Goal: Transaction & Acquisition: Purchase product/service

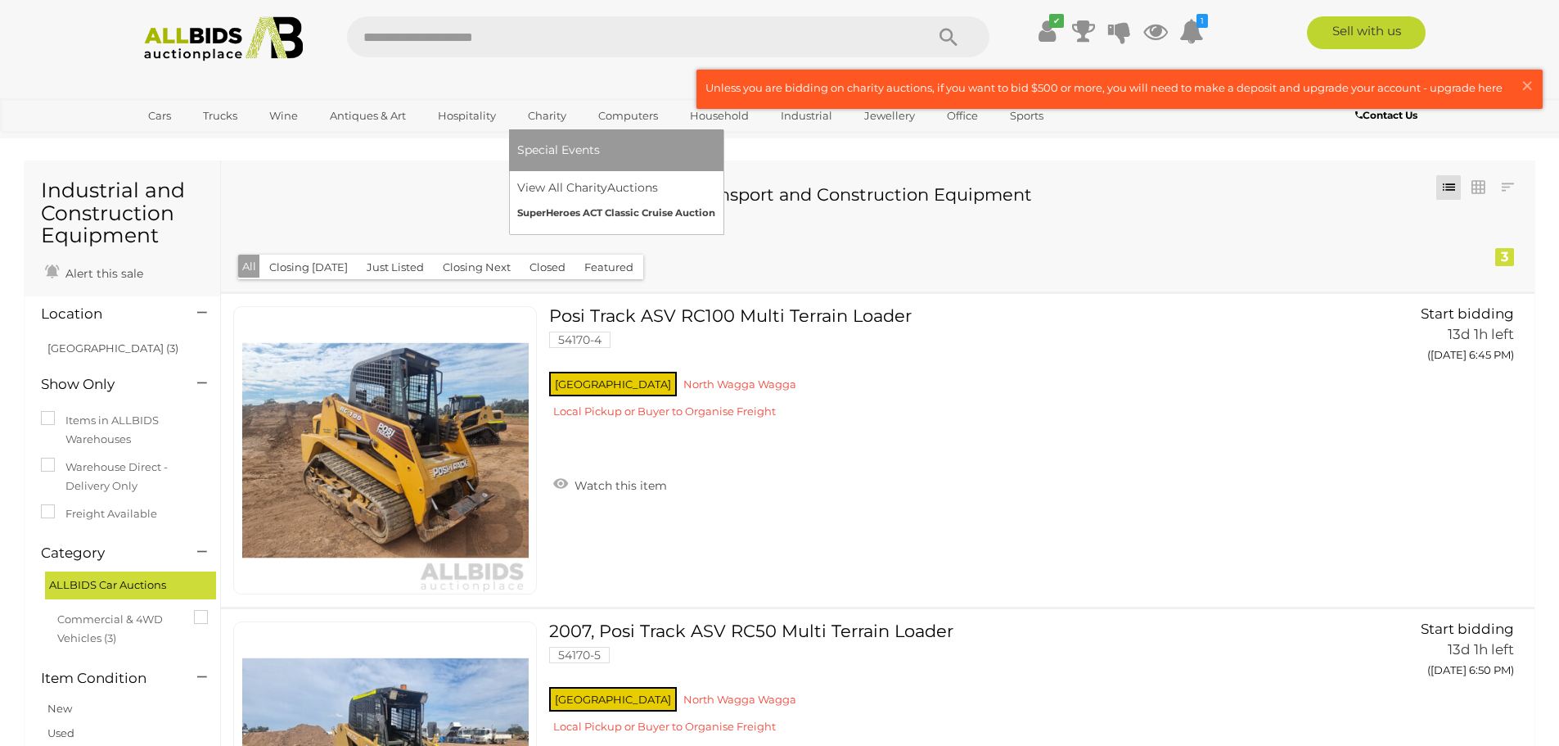
click at [602, 215] on link "SuperHeroes ACT Classic Cruise Auction" at bounding box center [616, 213] width 198 height 25
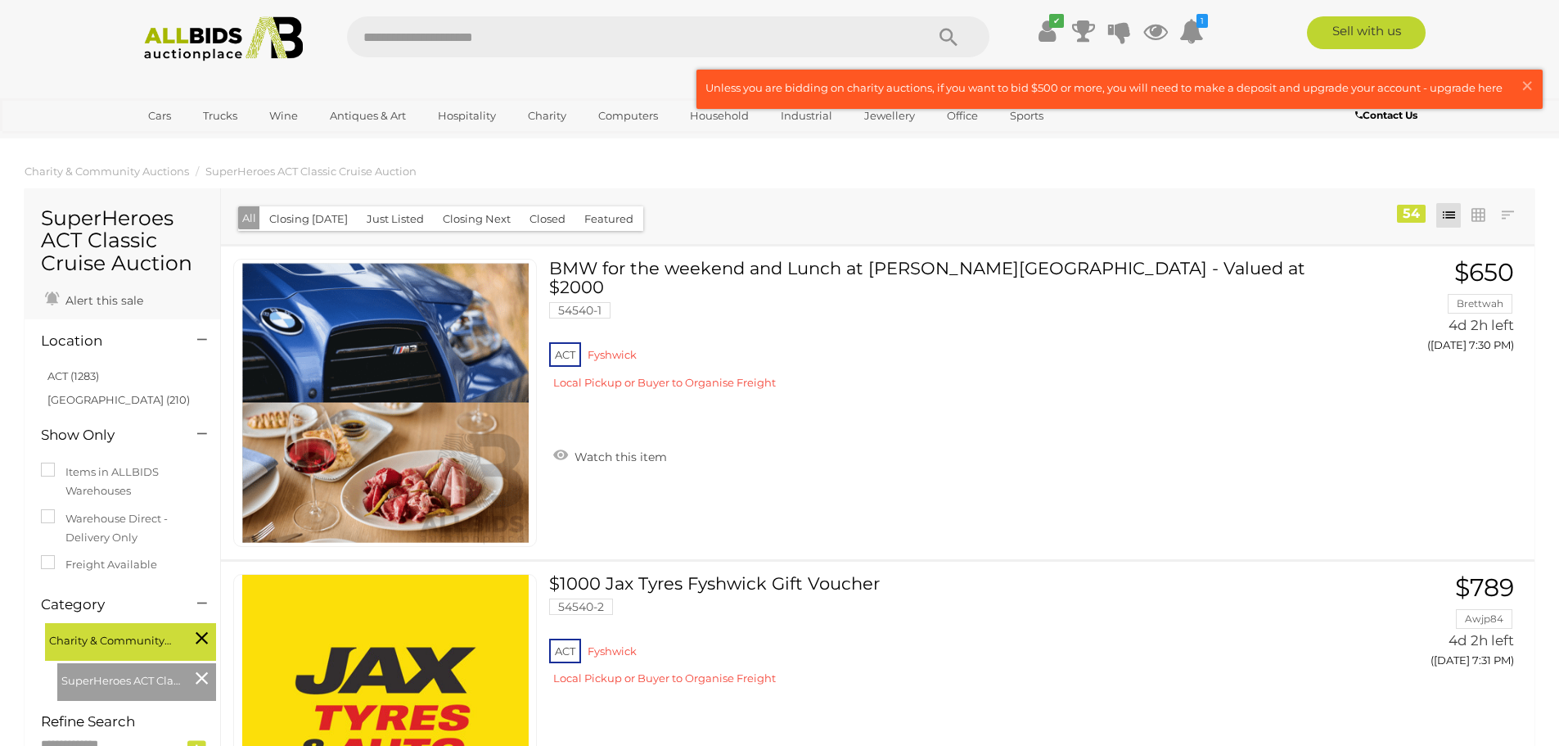
click at [543, 219] on button "Closed" at bounding box center [548, 218] width 56 height 25
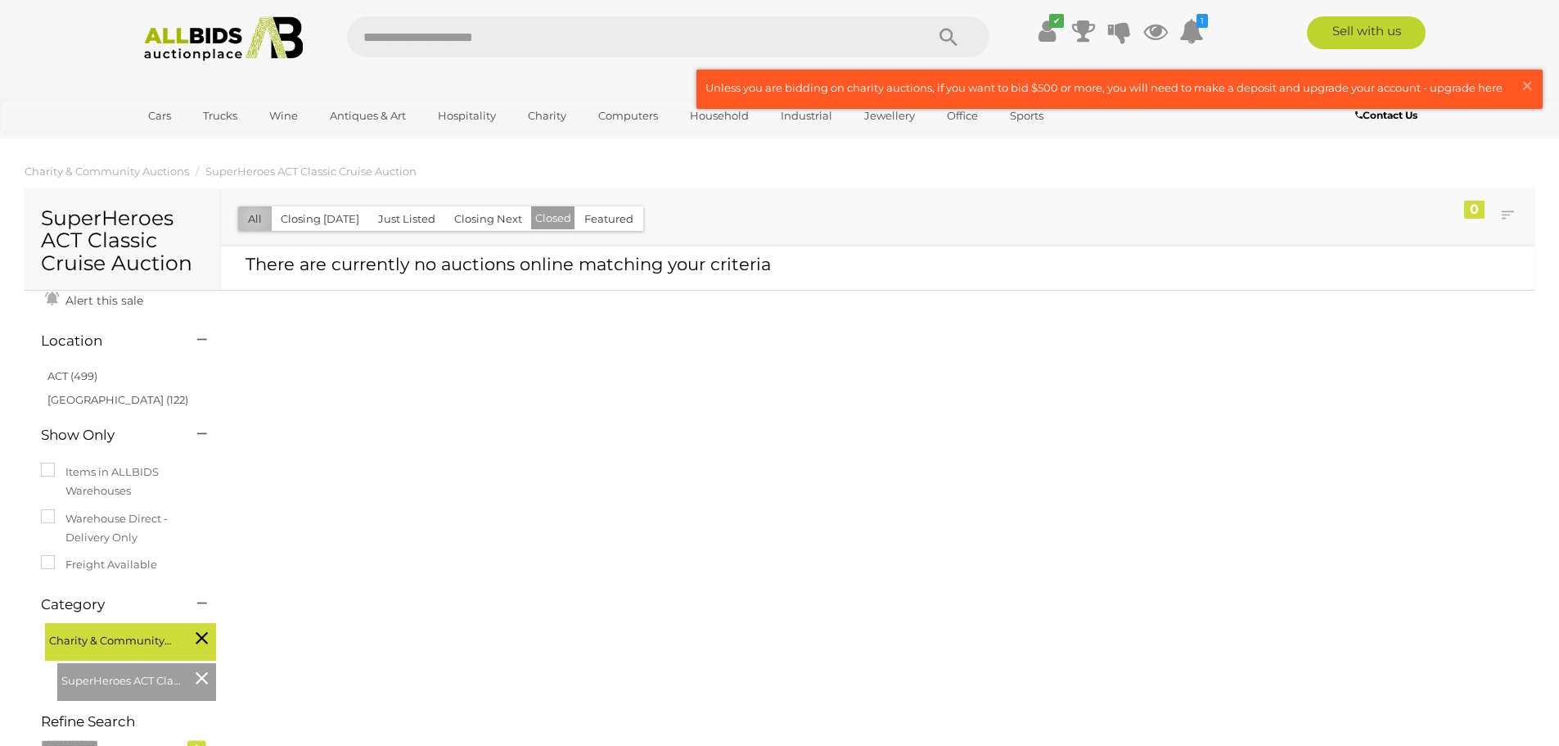
click at [253, 218] on button "All" at bounding box center [255, 218] width 34 height 25
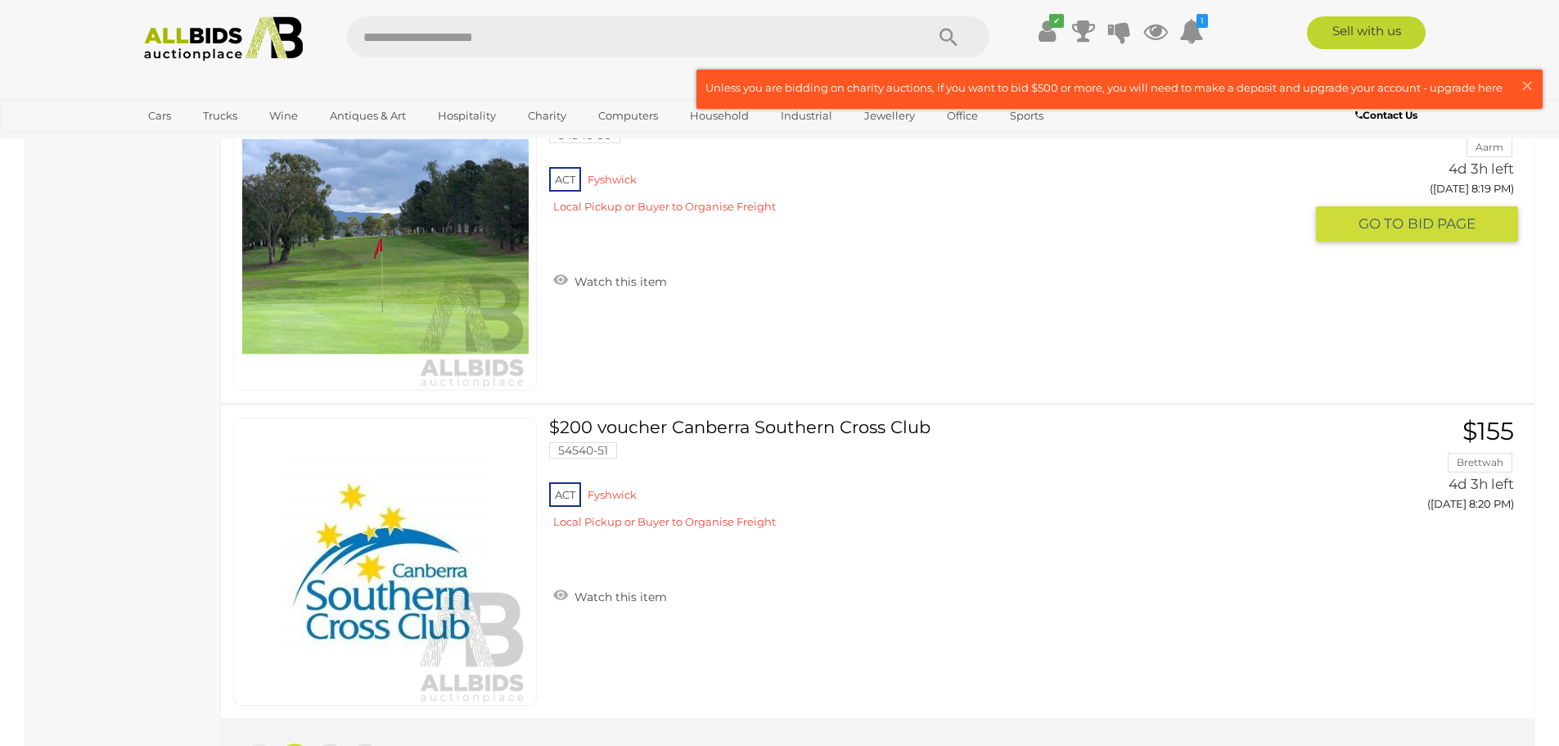
scroll to position [15552, 0]
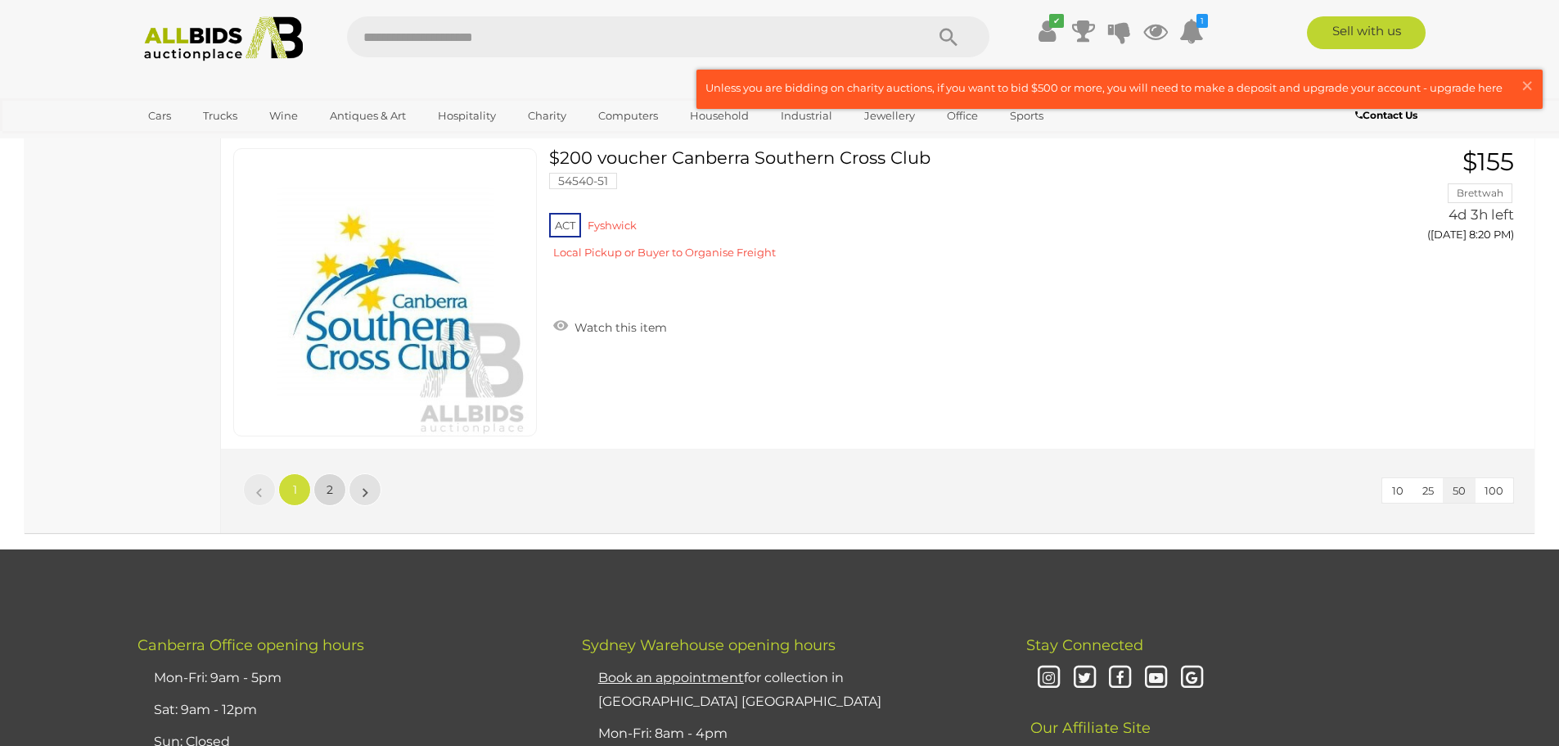
click at [334, 486] on link "2" at bounding box center [330, 489] width 33 height 33
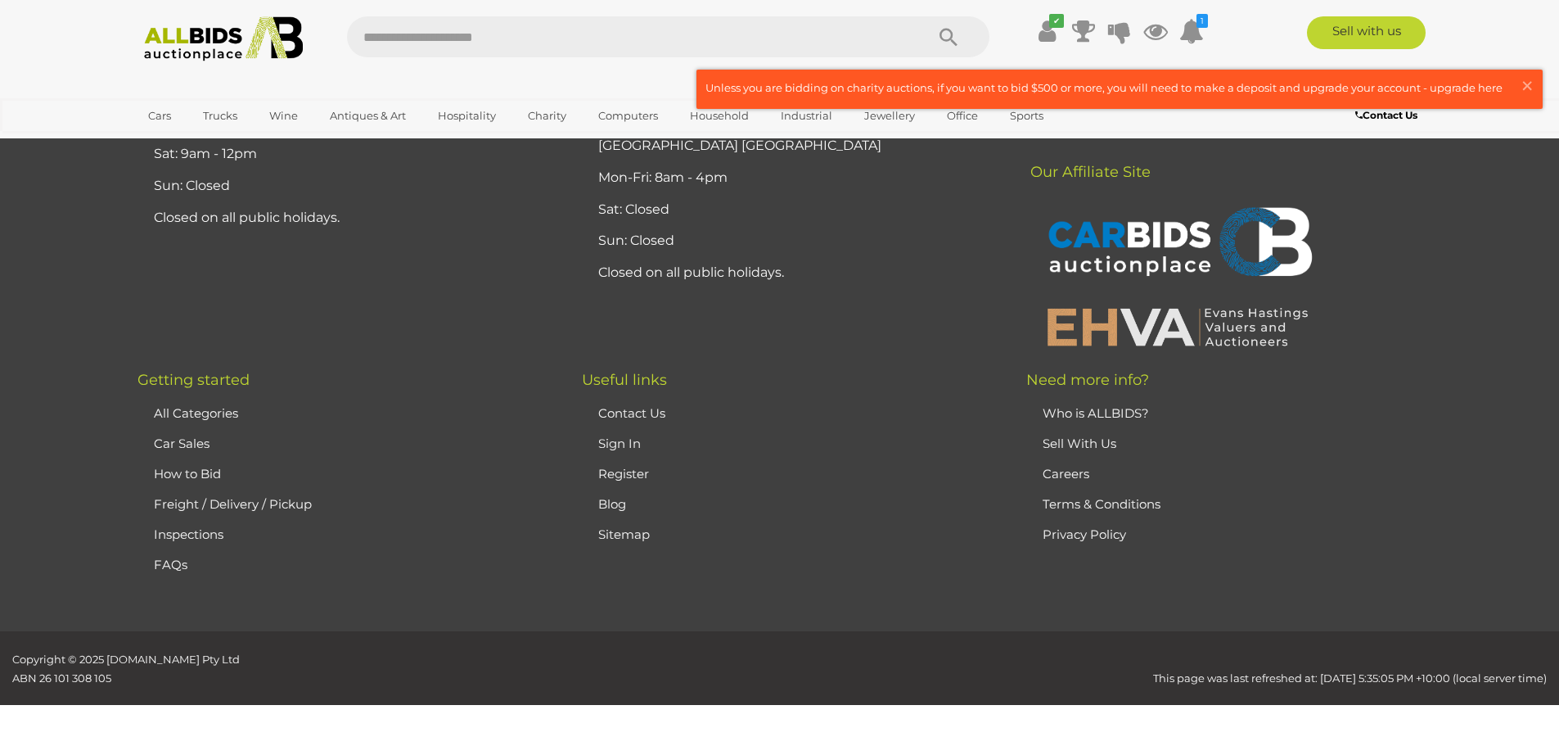
scroll to position [80, 0]
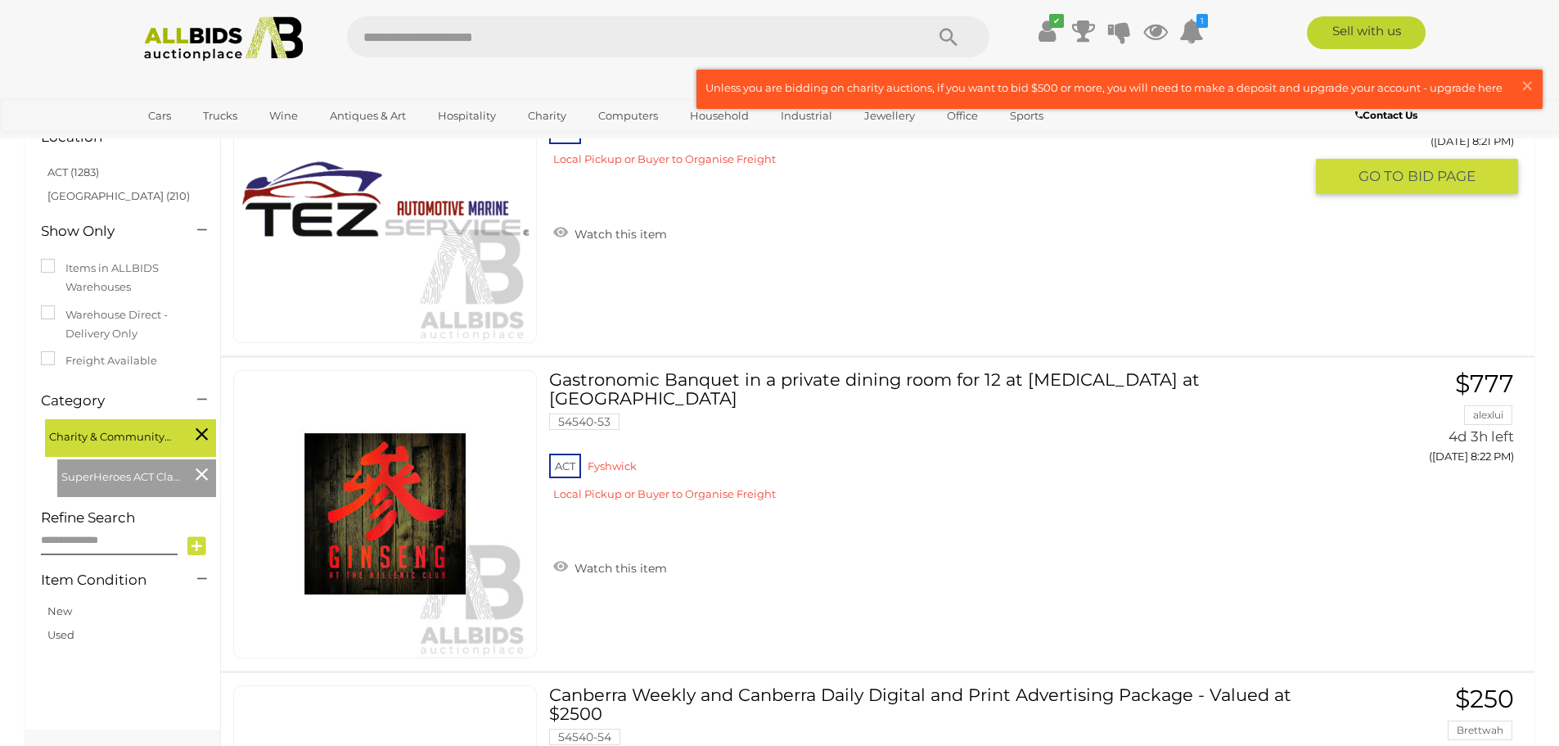
scroll to position [244, 0]
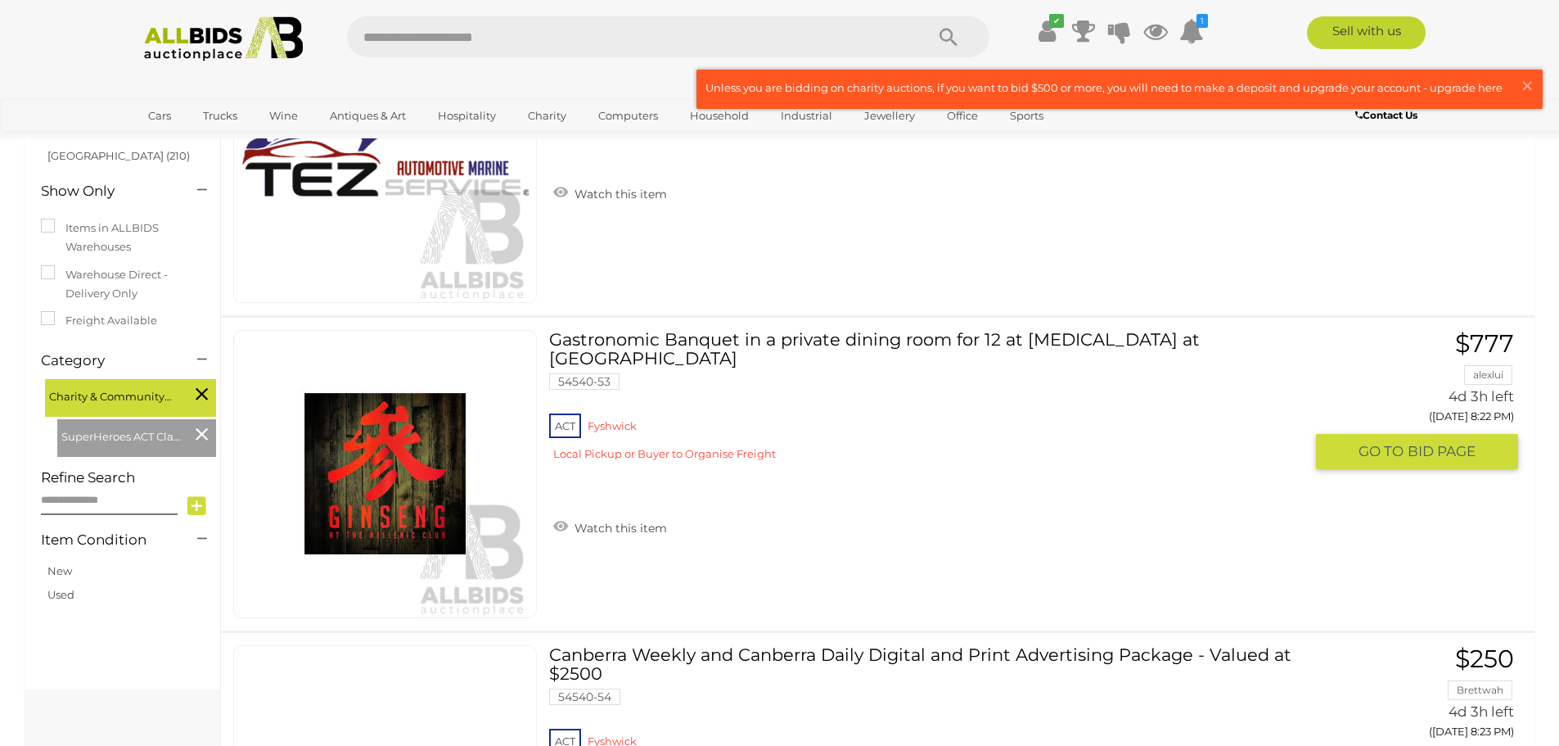
click at [715, 341] on link "Gastronomic Banquet in a private dining room for 12 at Ginseng at Hellenic Club…" at bounding box center [933, 401] width 742 height 143
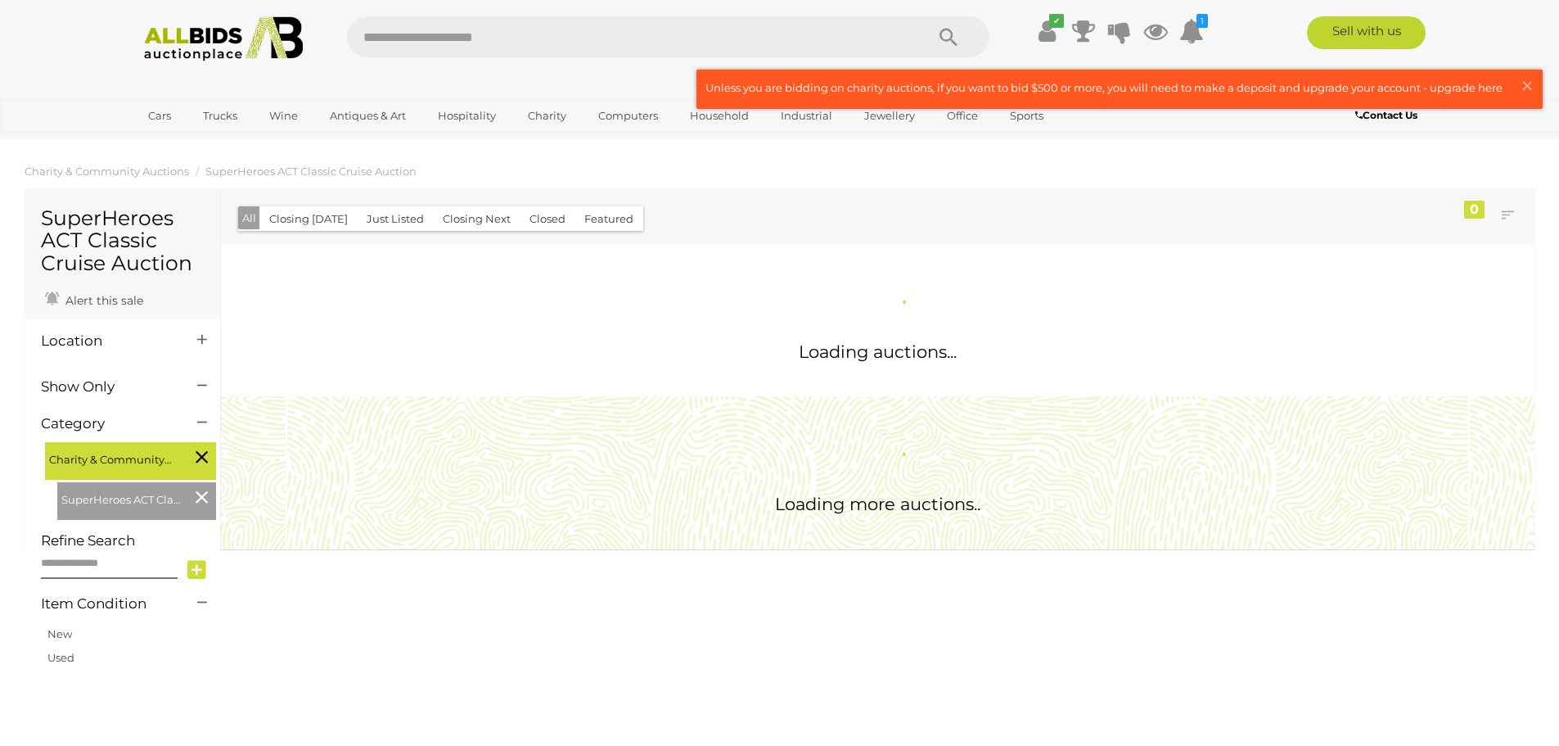
scroll to position [246, 0]
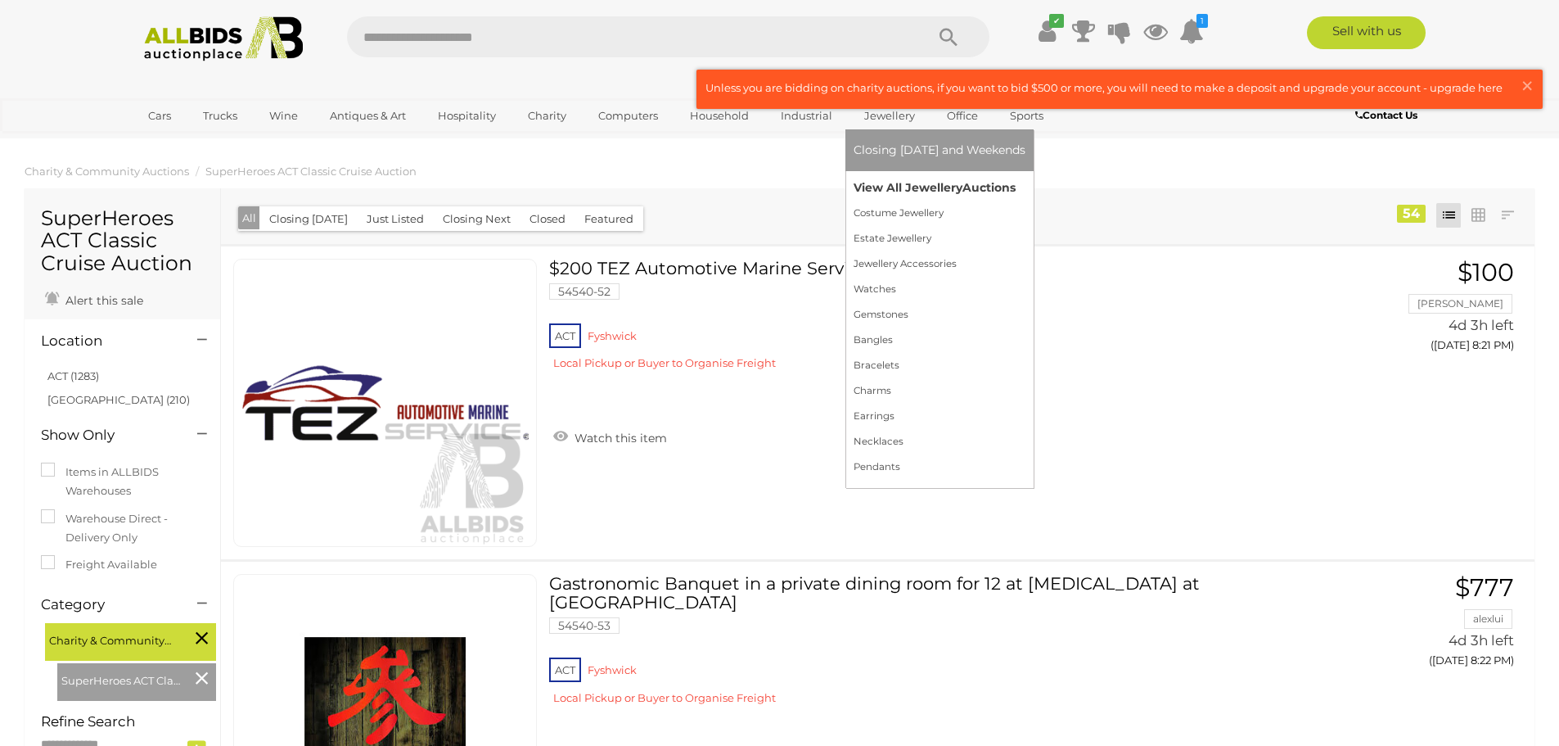
click at [911, 184] on link "View All Jewellery Auctions" at bounding box center [940, 187] width 172 height 25
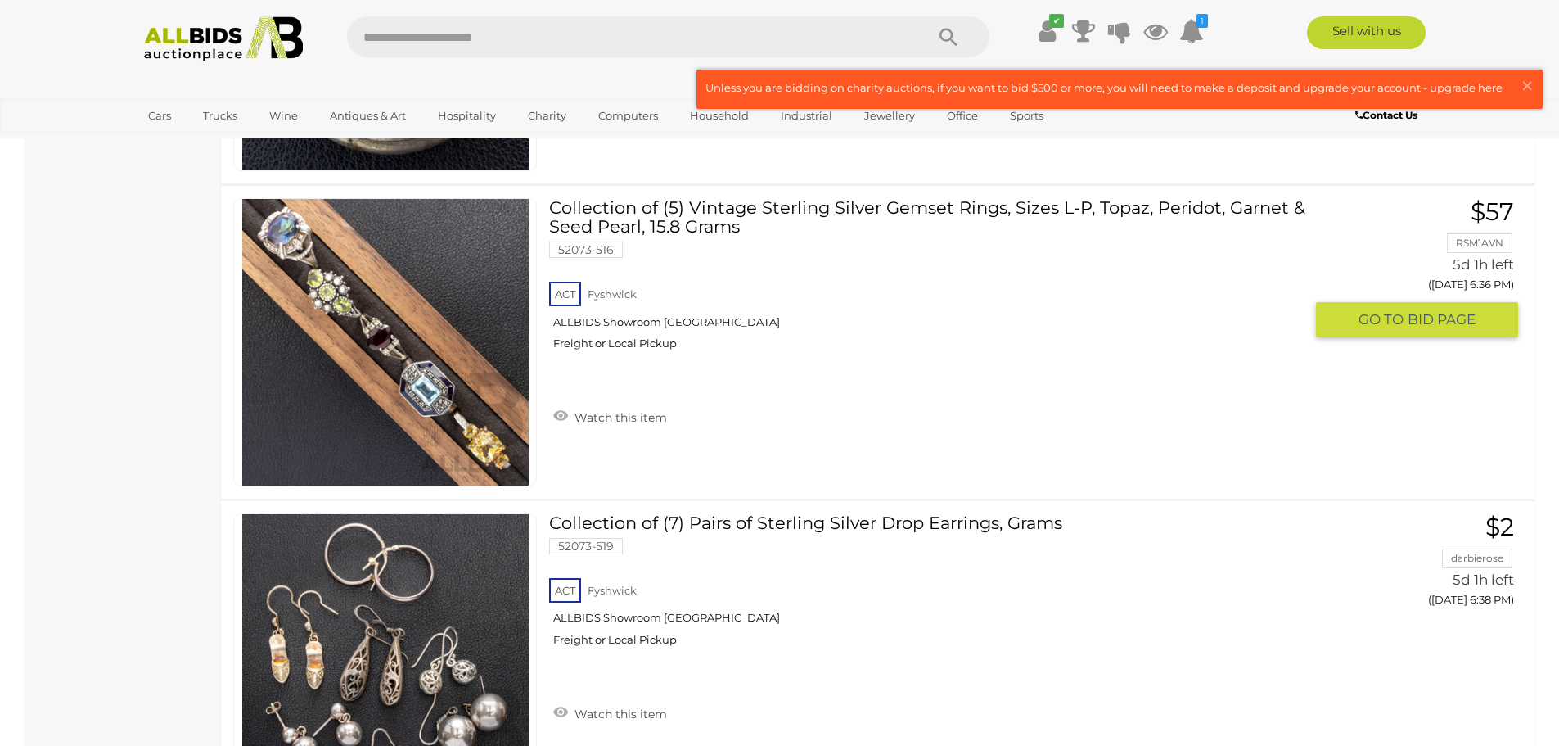
scroll to position [1801, 0]
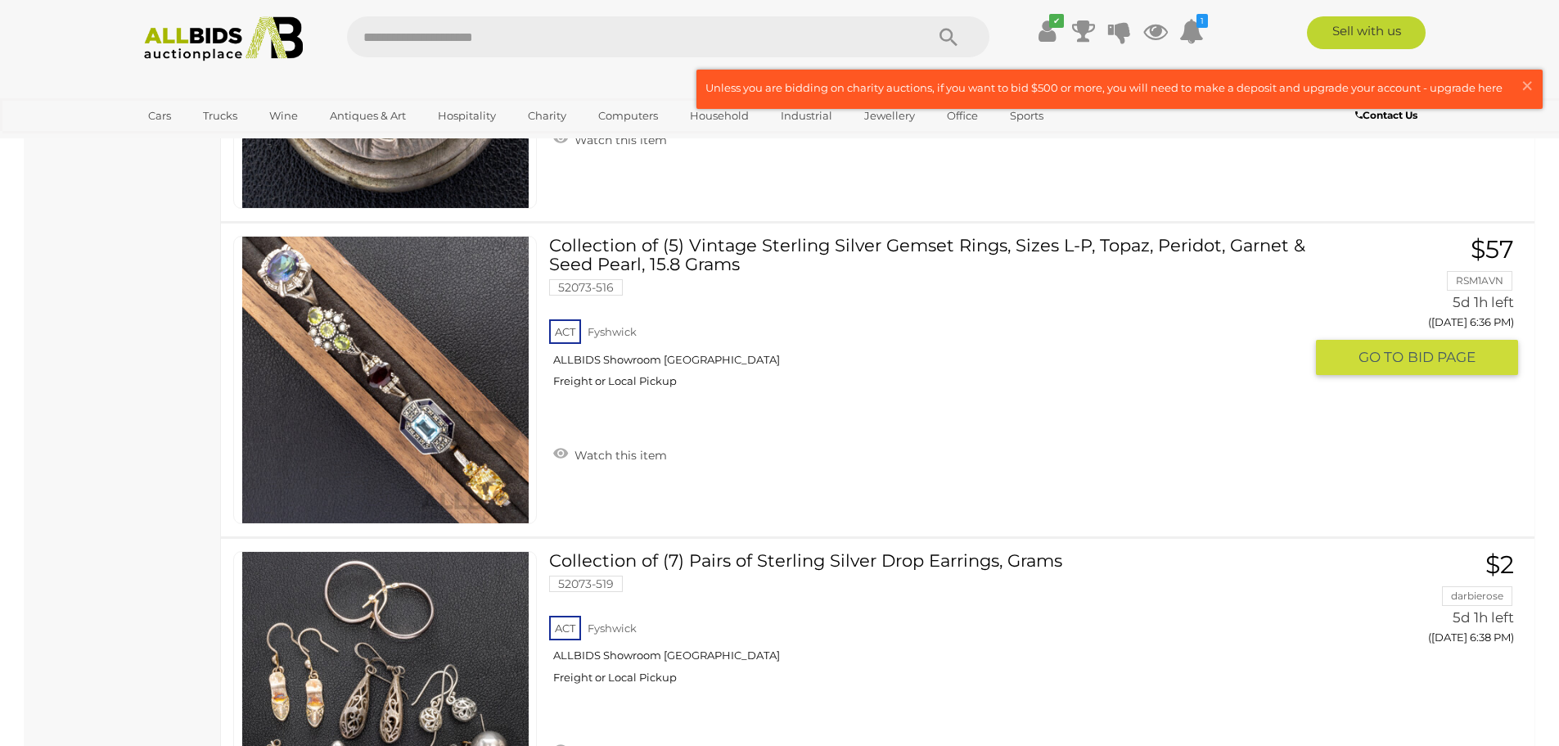
click at [435, 429] on img at bounding box center [385, 380] width 286 height 286
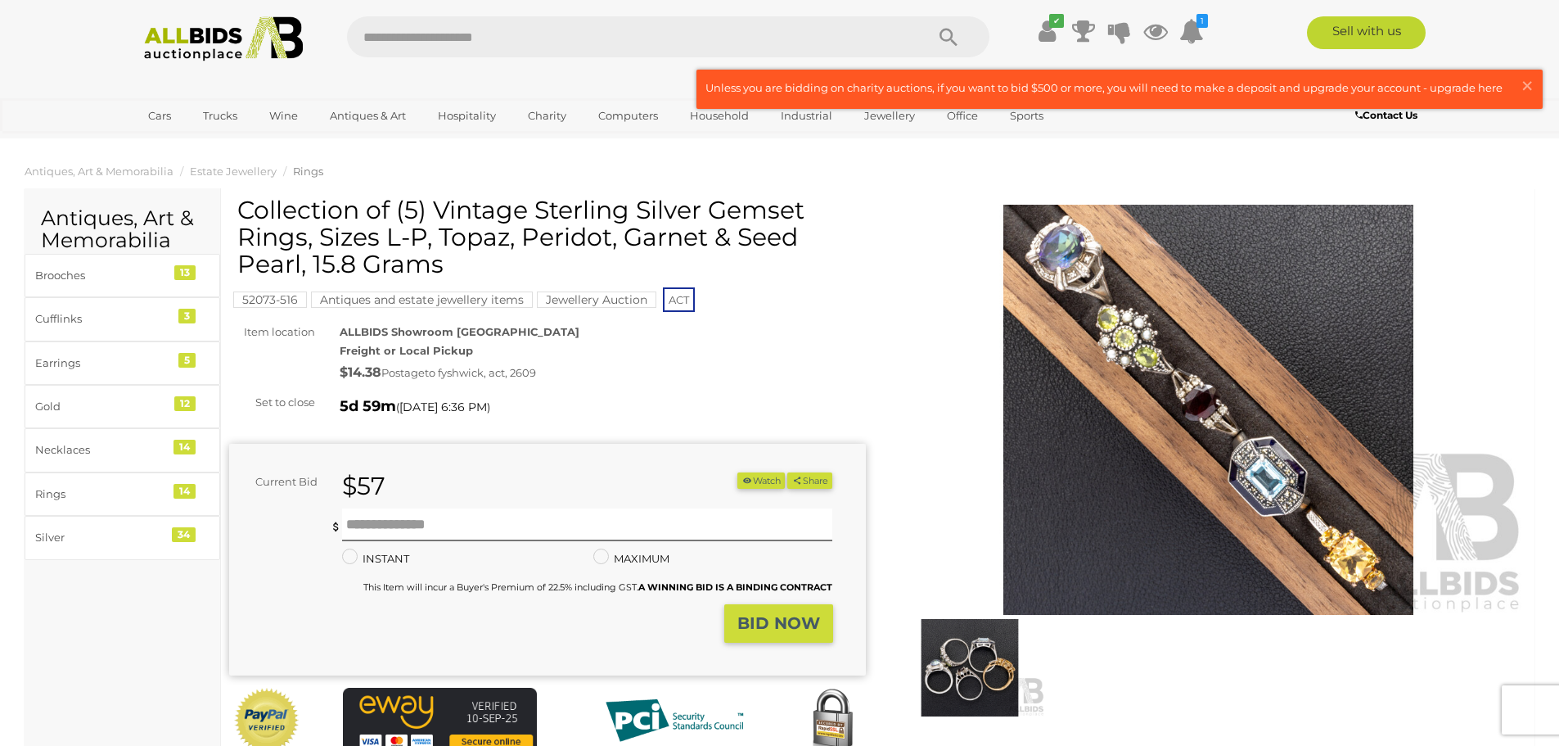
click at [1263, 473] on img at bounding box center [1209, 410] width 637 height 410
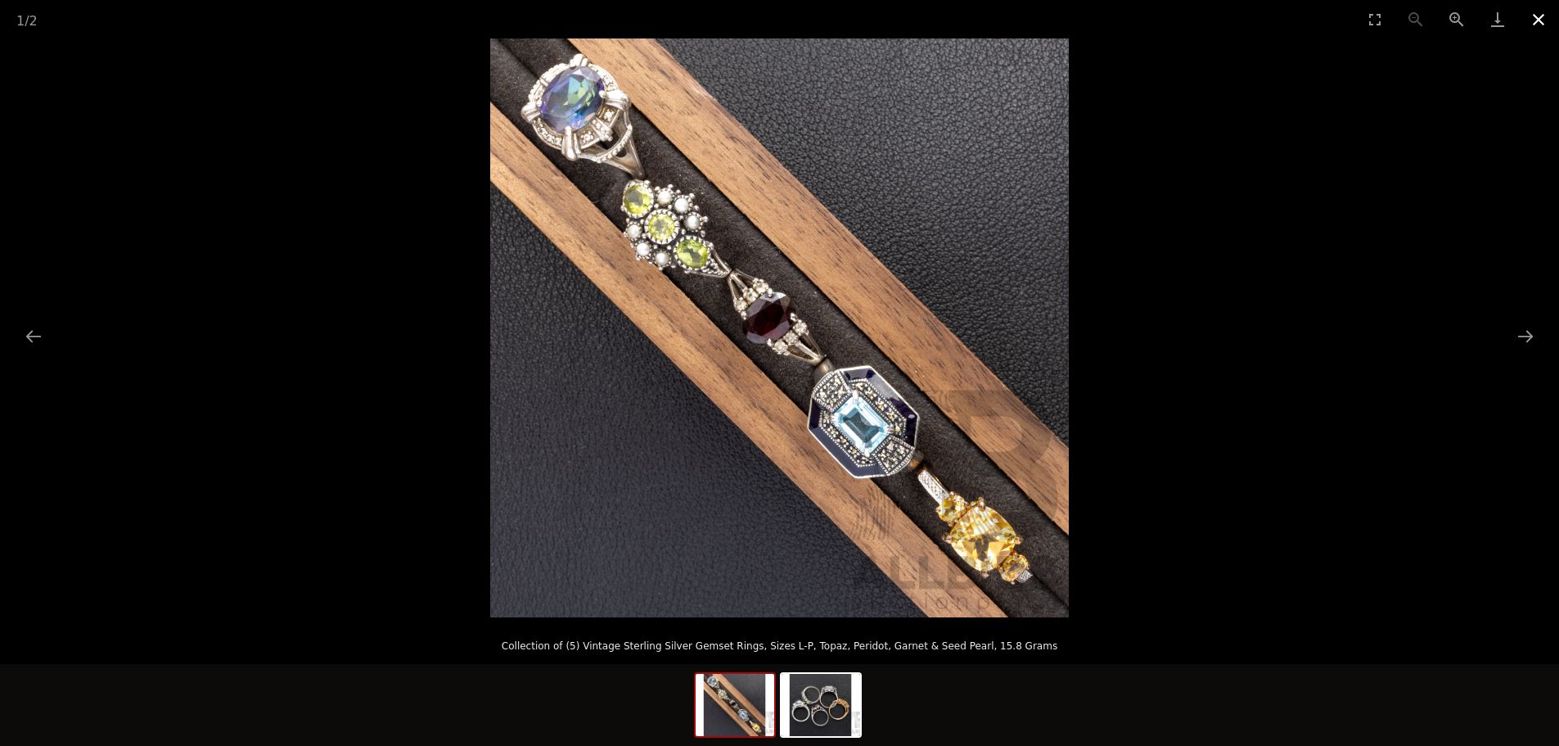
click at [1536, 16] on button "Close gallery" at bounding box center [1538, 19] width 41 height 38
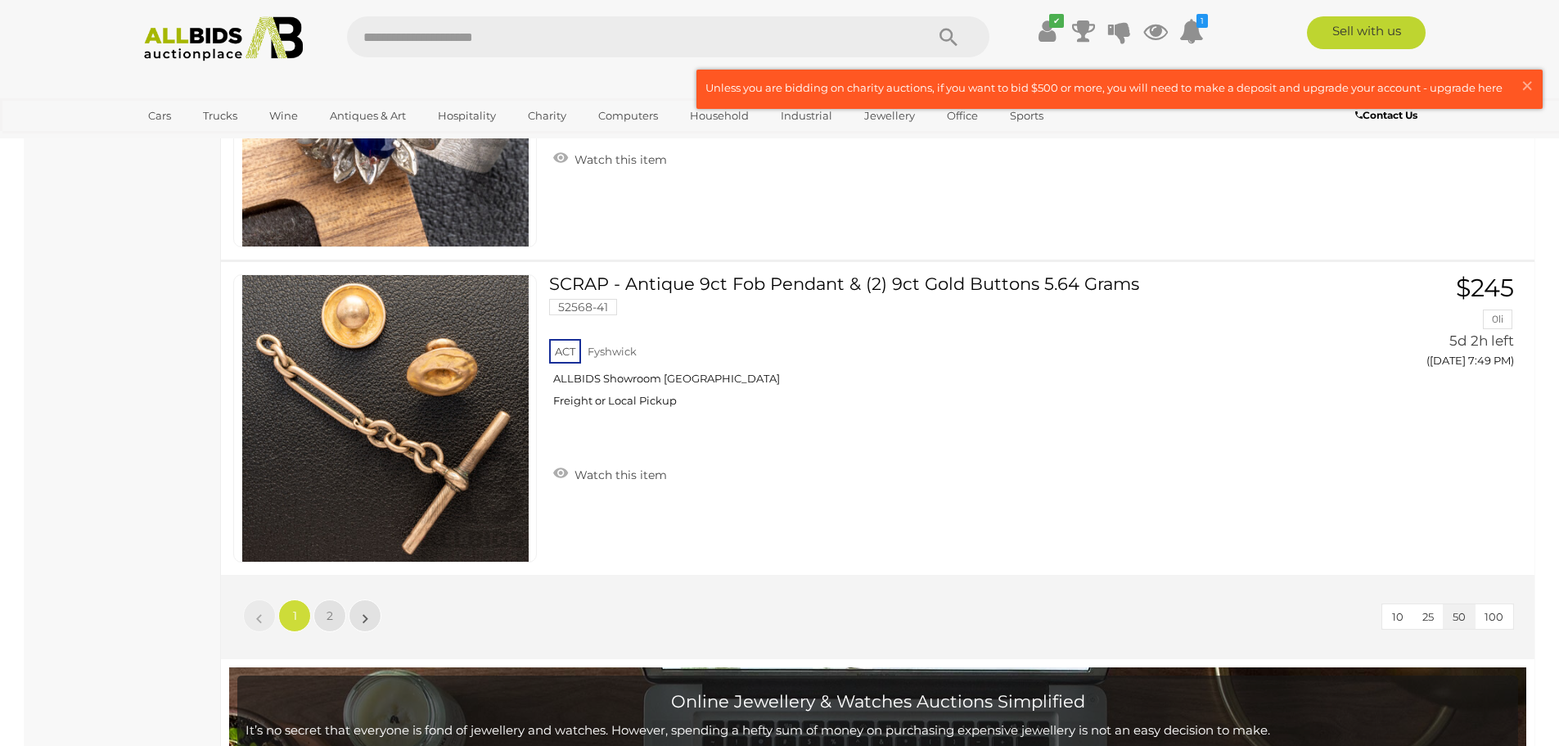
scroll to position [15690, 0]
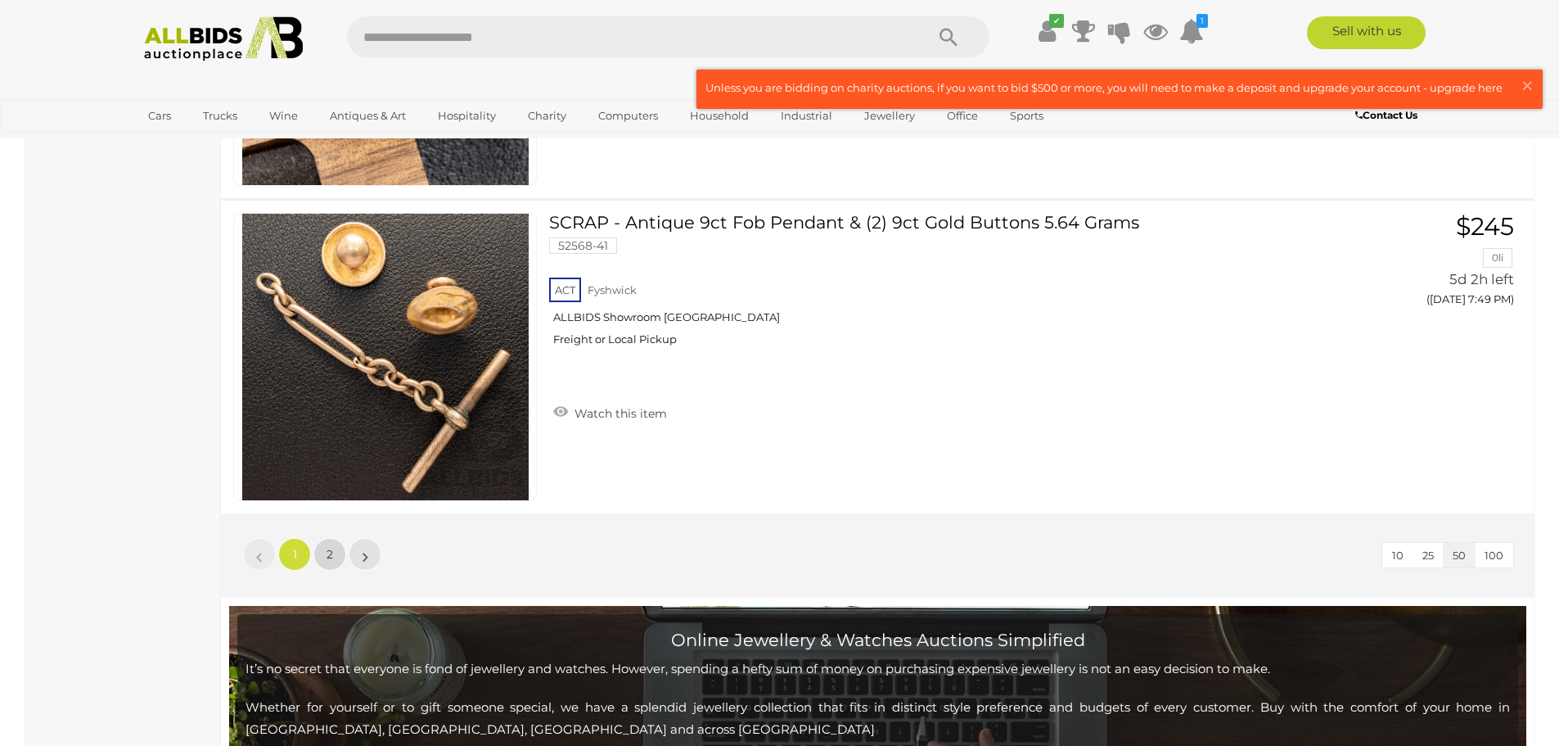
click at [327, 557] on span "2" at bounding box center [330, 554] width 7 height 15
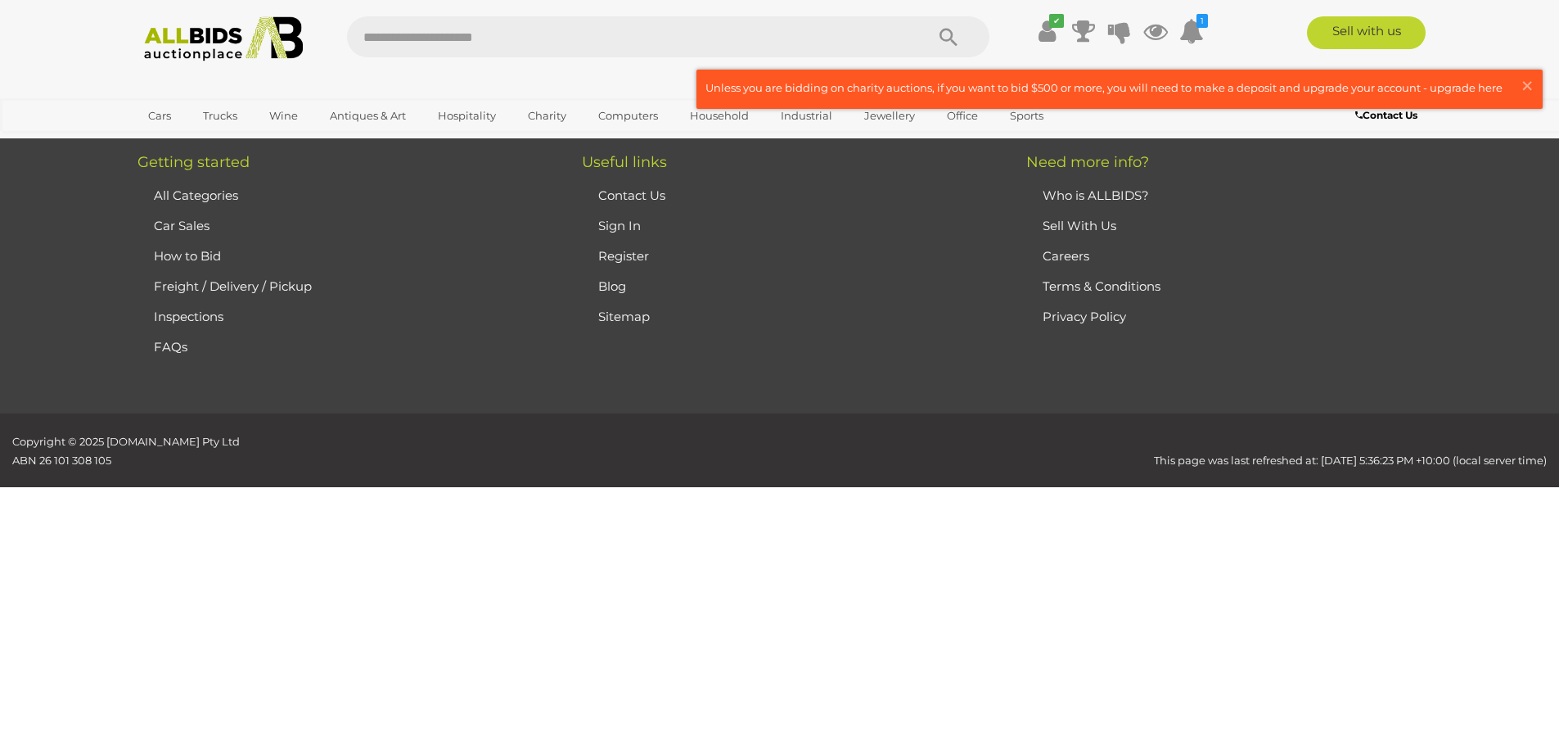
scroll to position [282, 0]
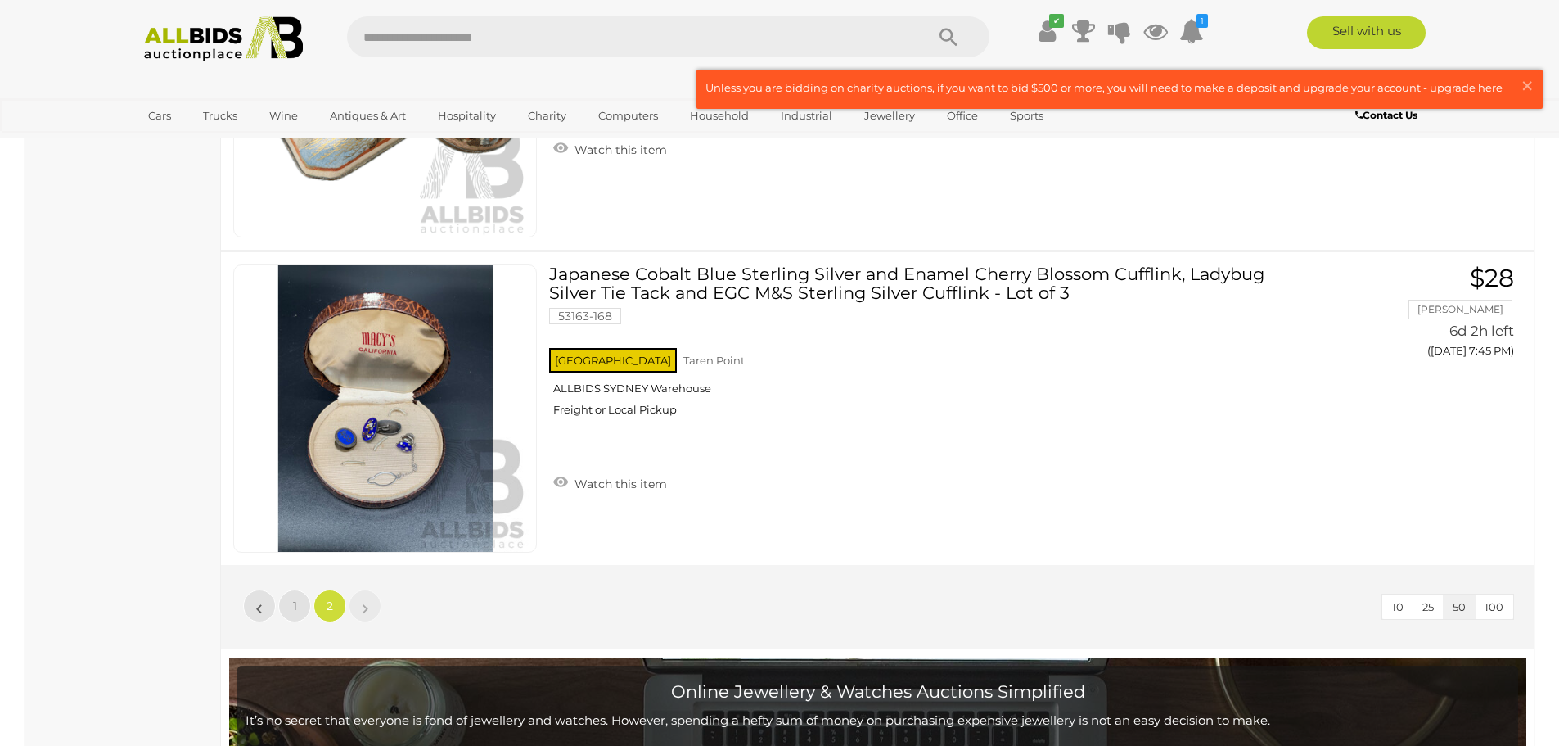
scroll to position [2738, 0]
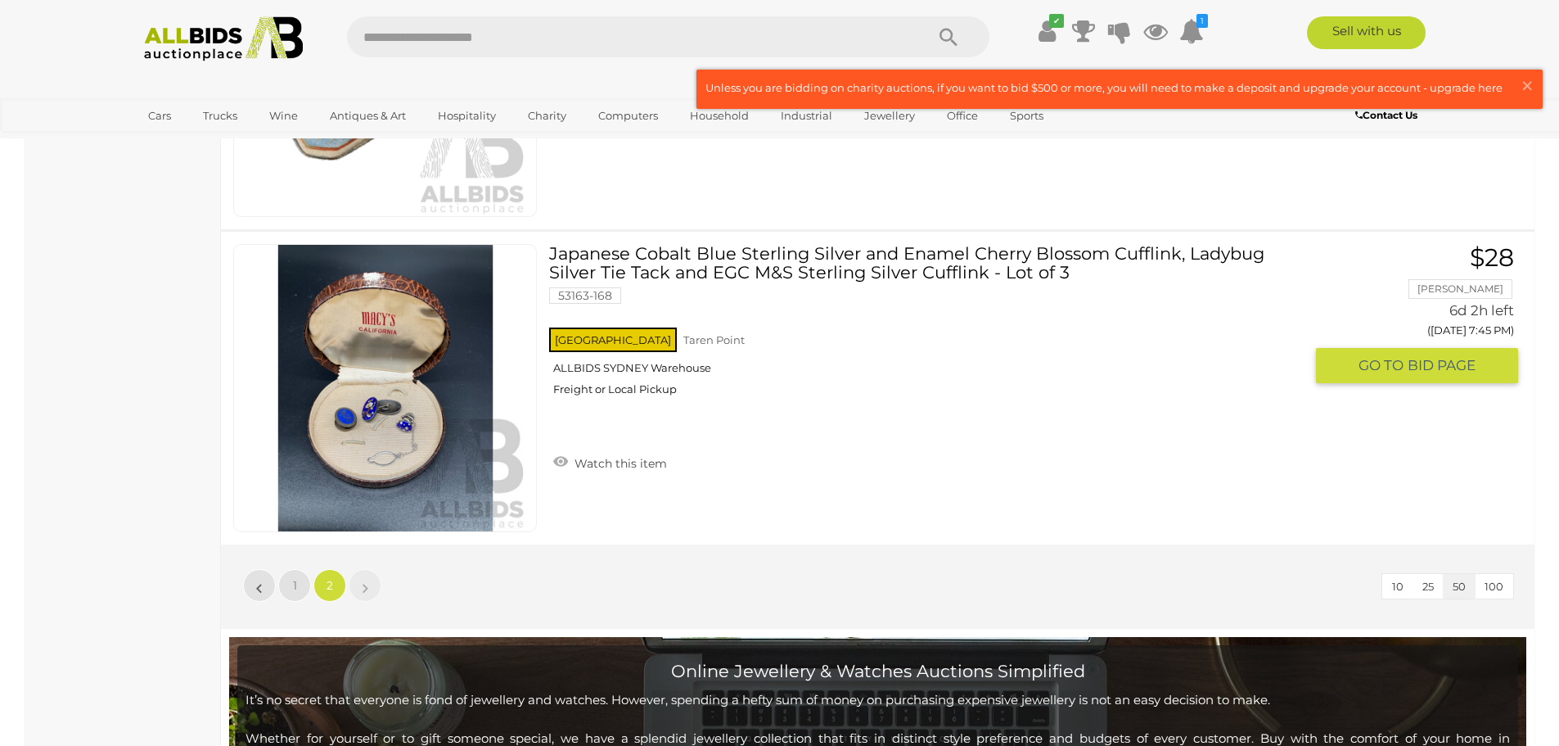
click at [395, 339] on link at bounding box center [385, 388] width 304 height 288
